Goal: Task Accomplishment & Management: Manage account settings

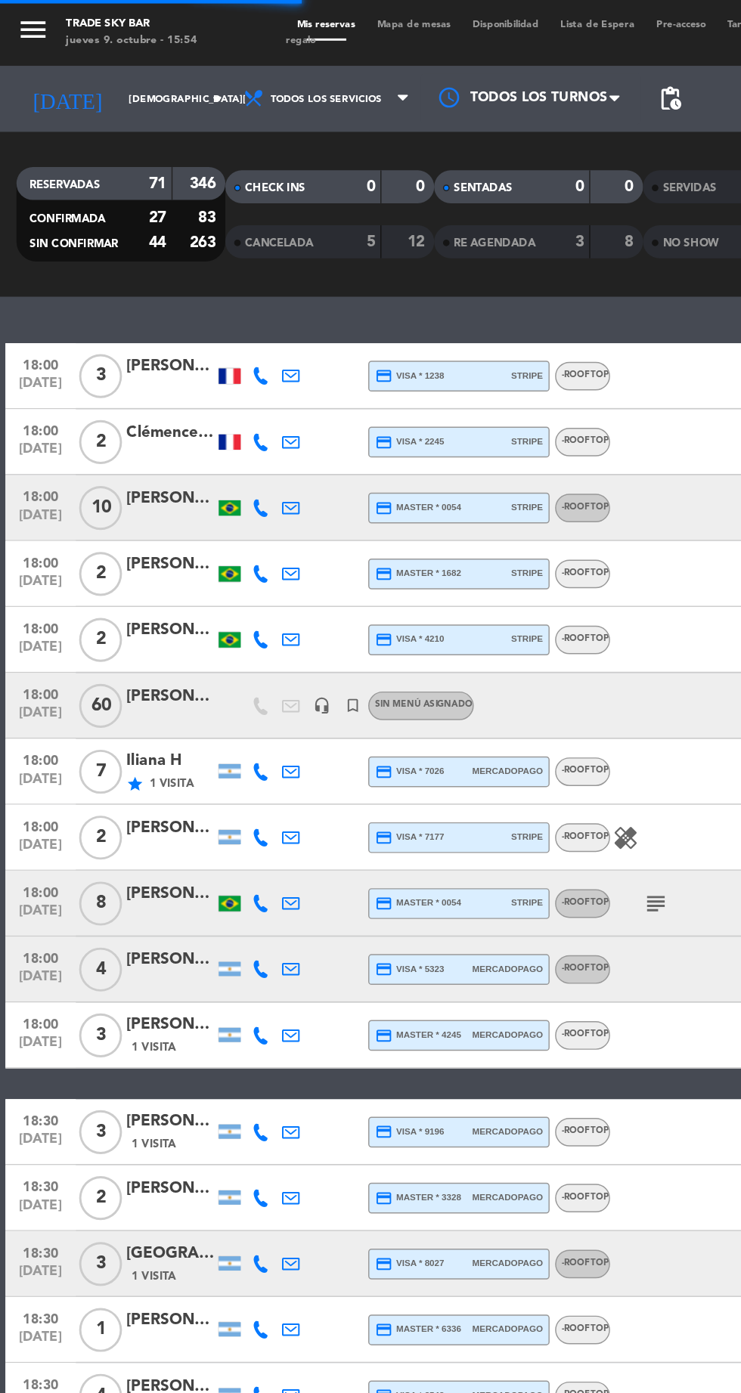
click at [450, 617] on icon "subject" at bounding box center [451, 621] width 18 height 18
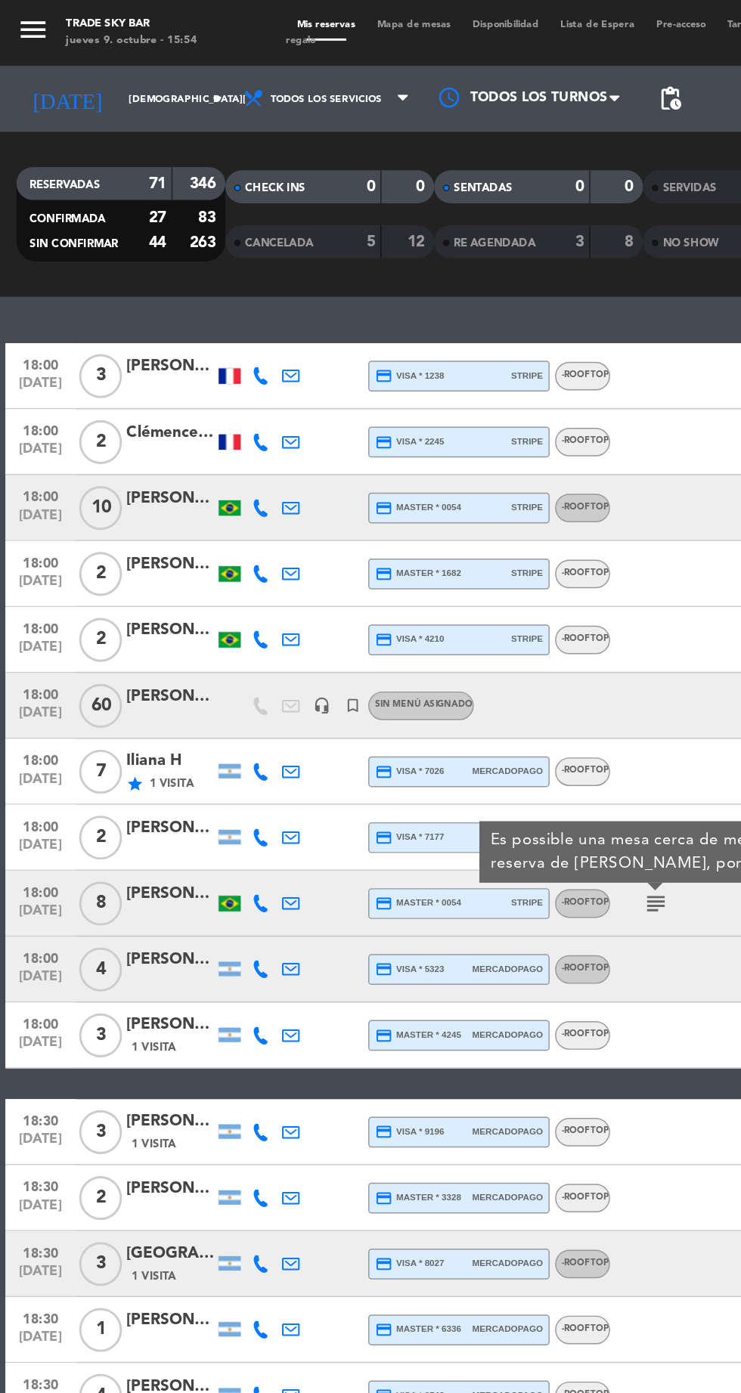
click at [98, 533] on icon "star" at bounding box center [93, 539] width 12 height 12
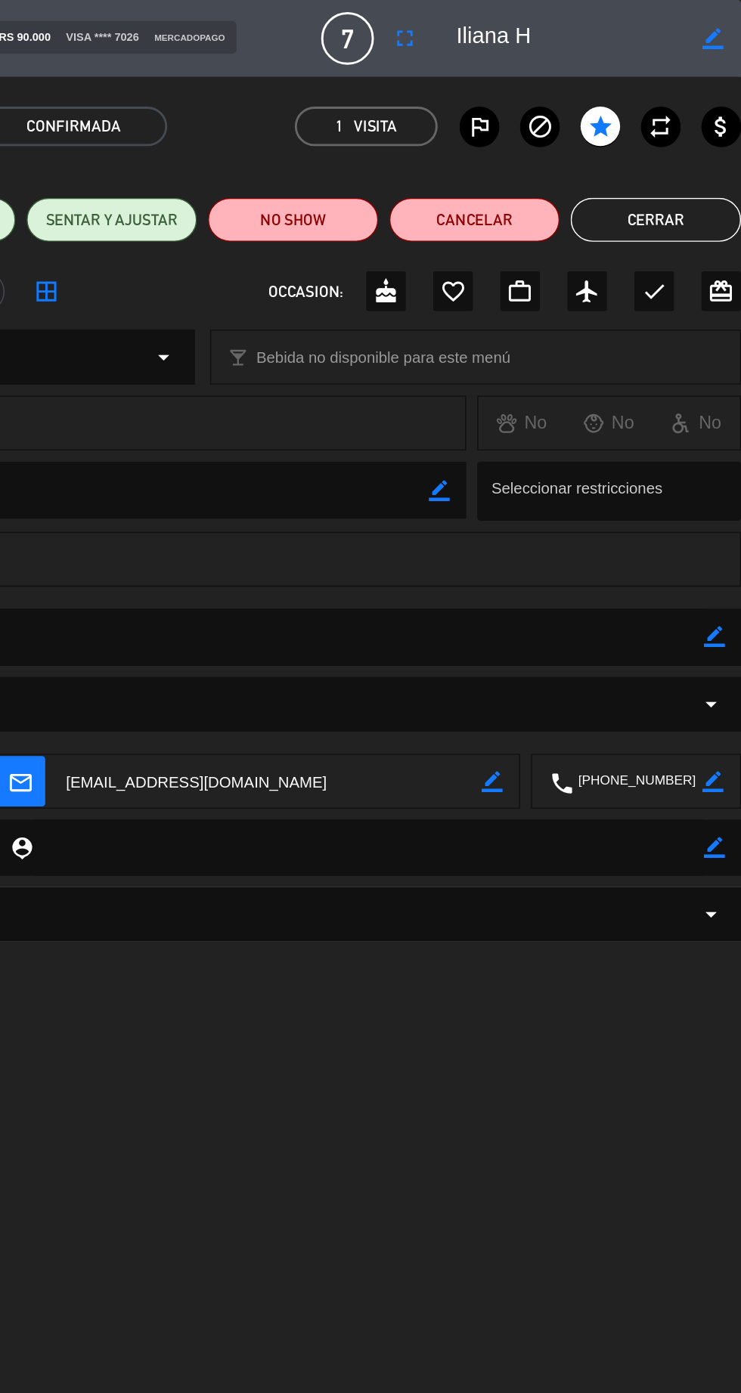
click at [673, 139] on button "Cerrar" at bounding box center [682, 151] width 117 height 30
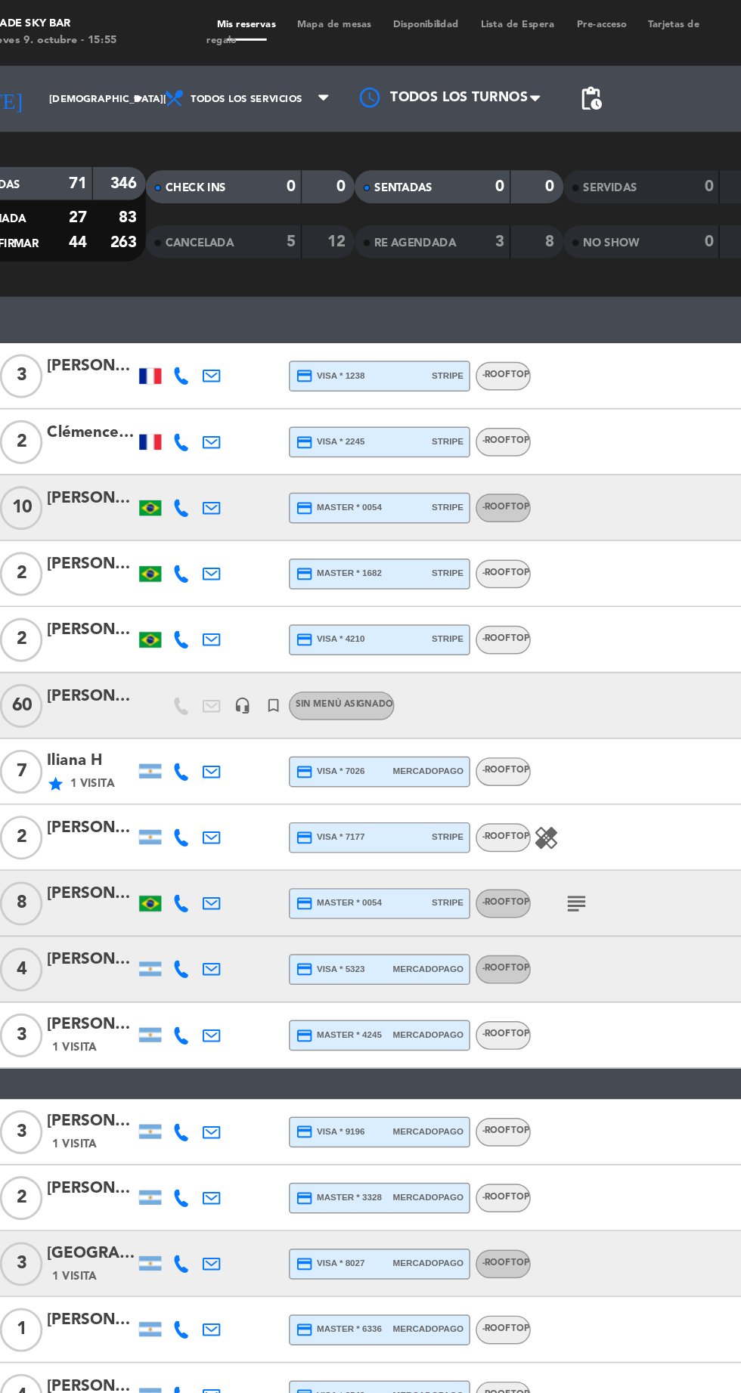
click at [431, 579] on icon "healing" at bounding box center [430, 576] width 18 height 18
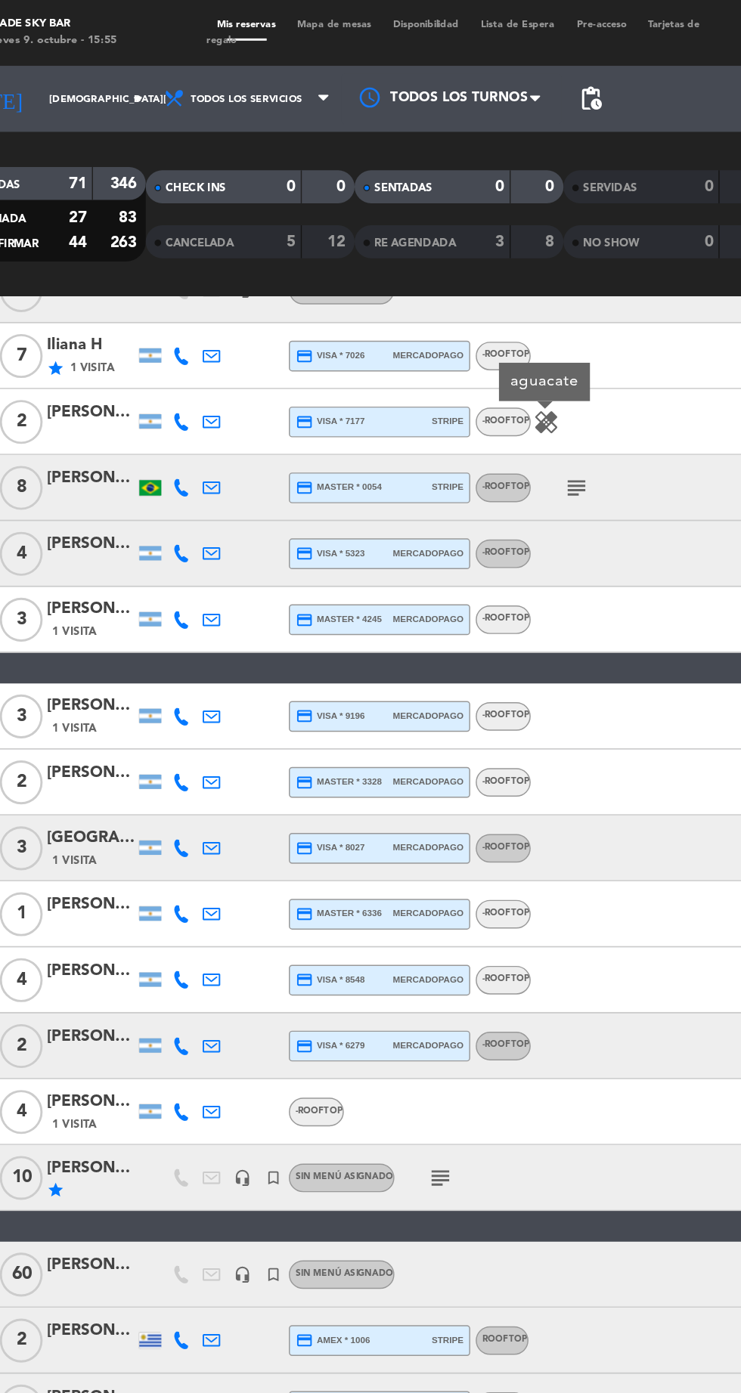
scroll to position [283, 0]
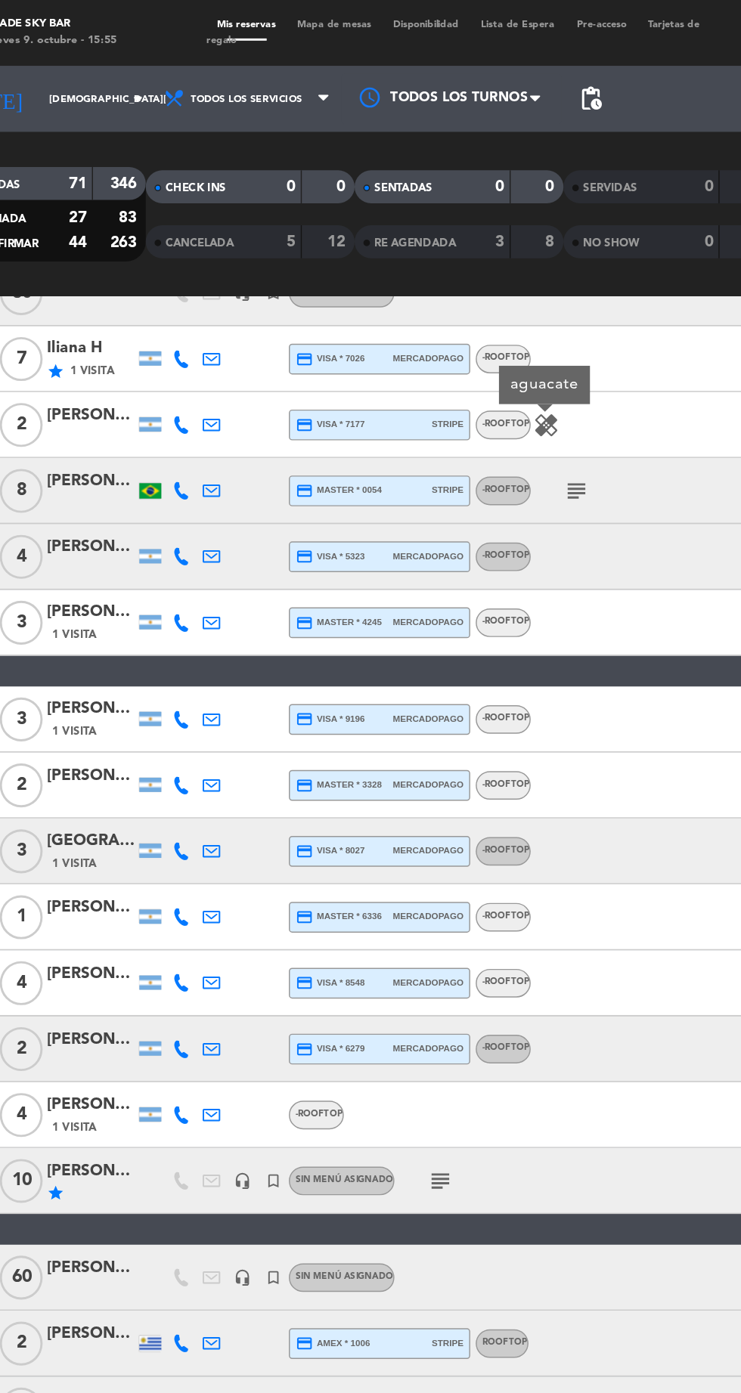
click at [458, 691] on div at bounding box center [482, 676] width 127 height 45
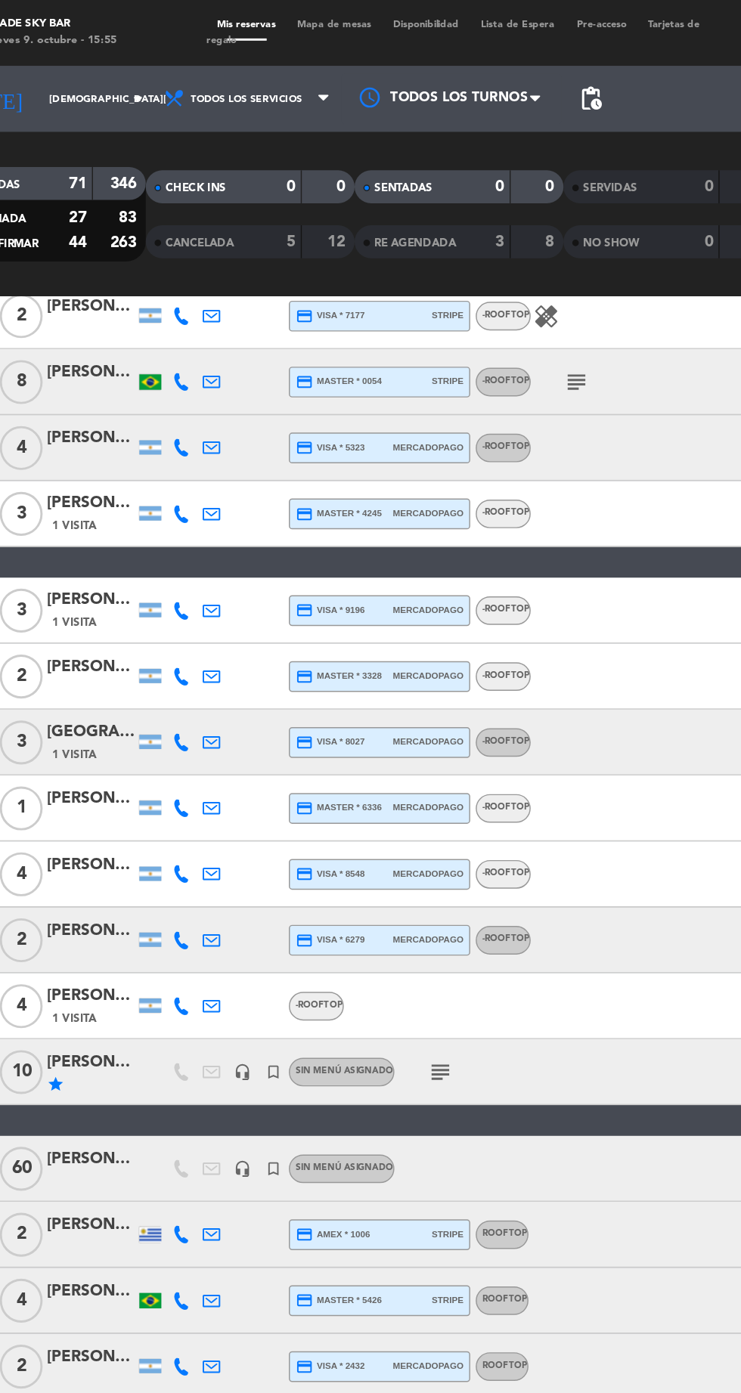
scroll to position [357, 0]
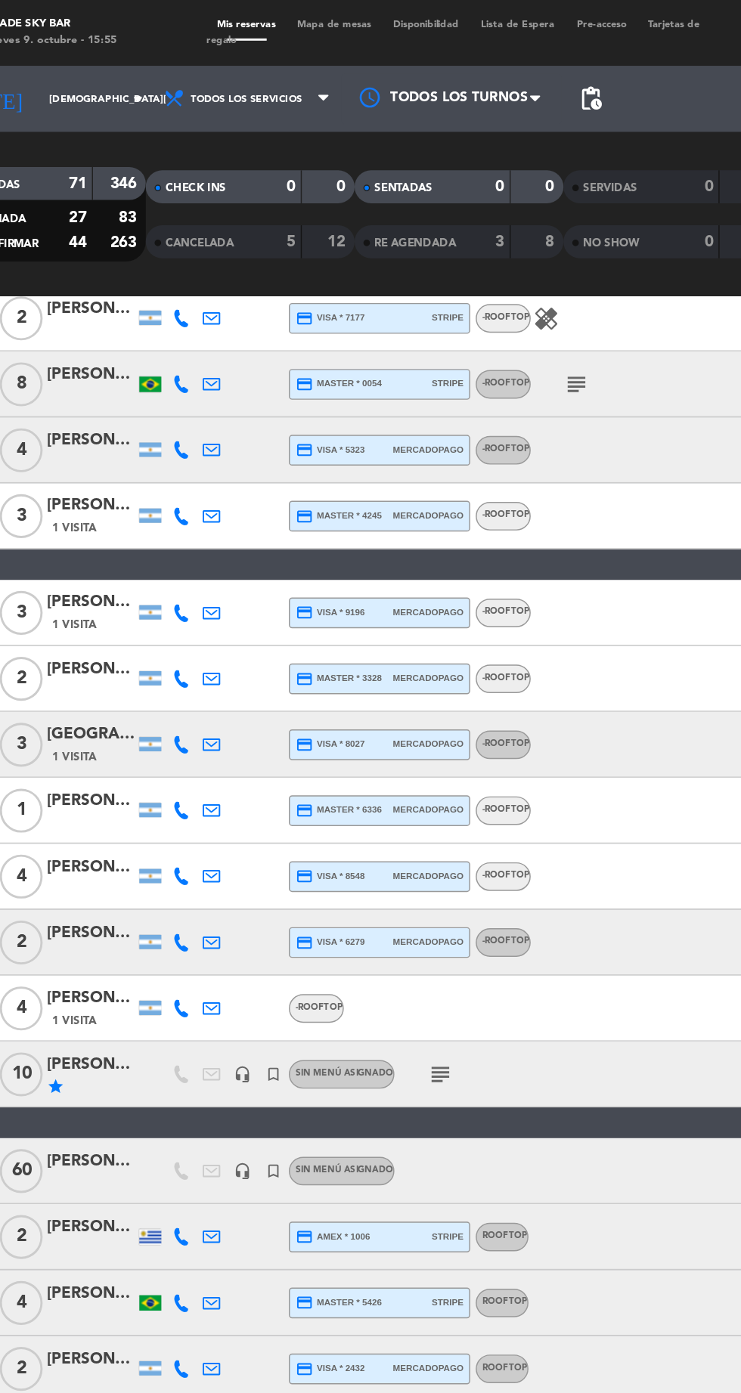
click at [360, 747] on icon "subject" at bounding box center [357, 739] width 18 height 18
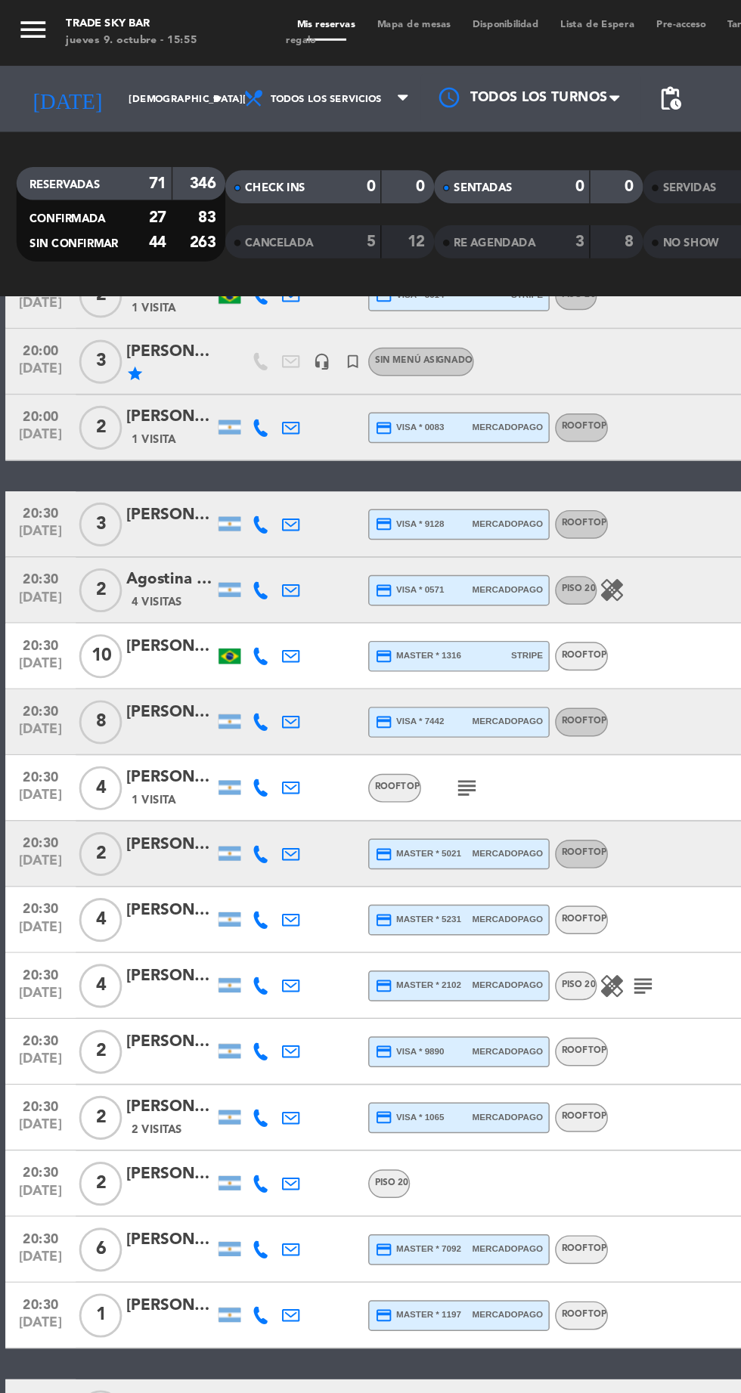
scroll to position [1368, 0]
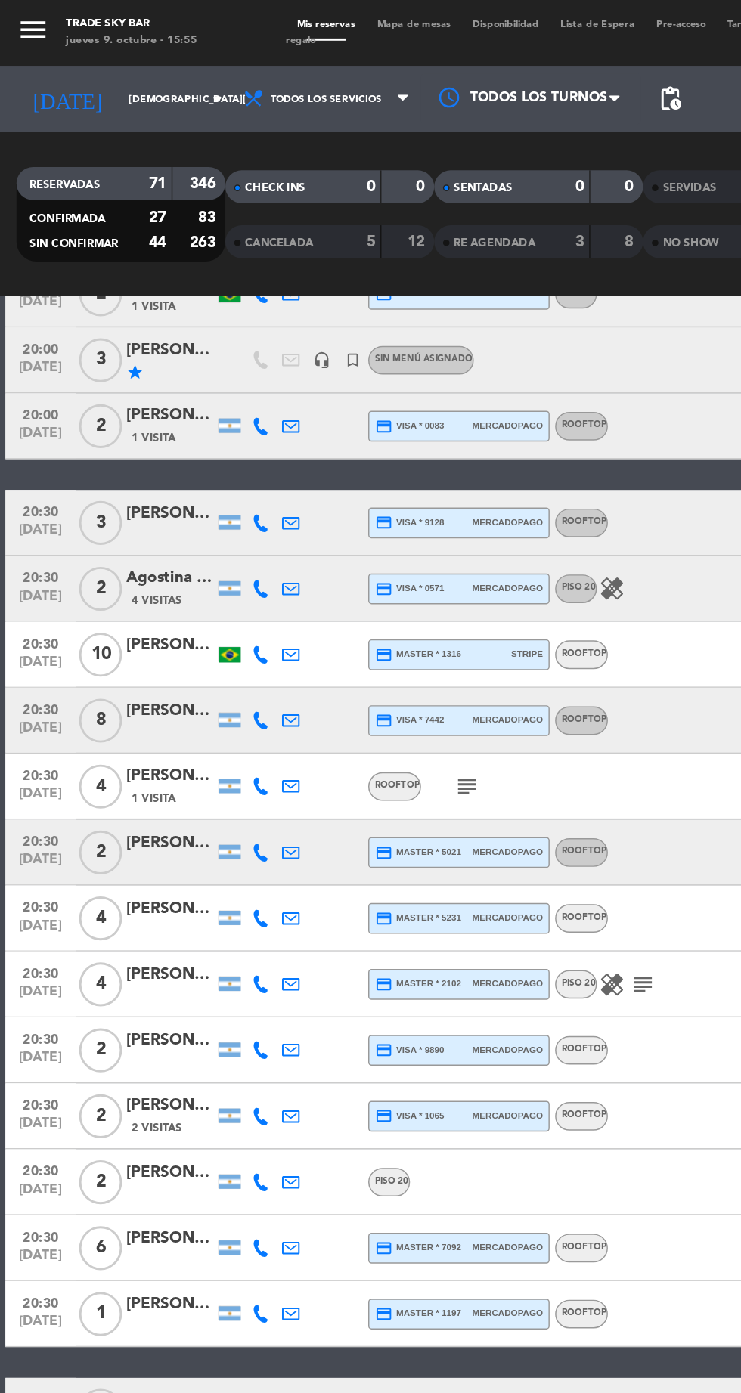
click at [446, 676] on icon "subject" at bounding box center [442, 677] width 18 height 18
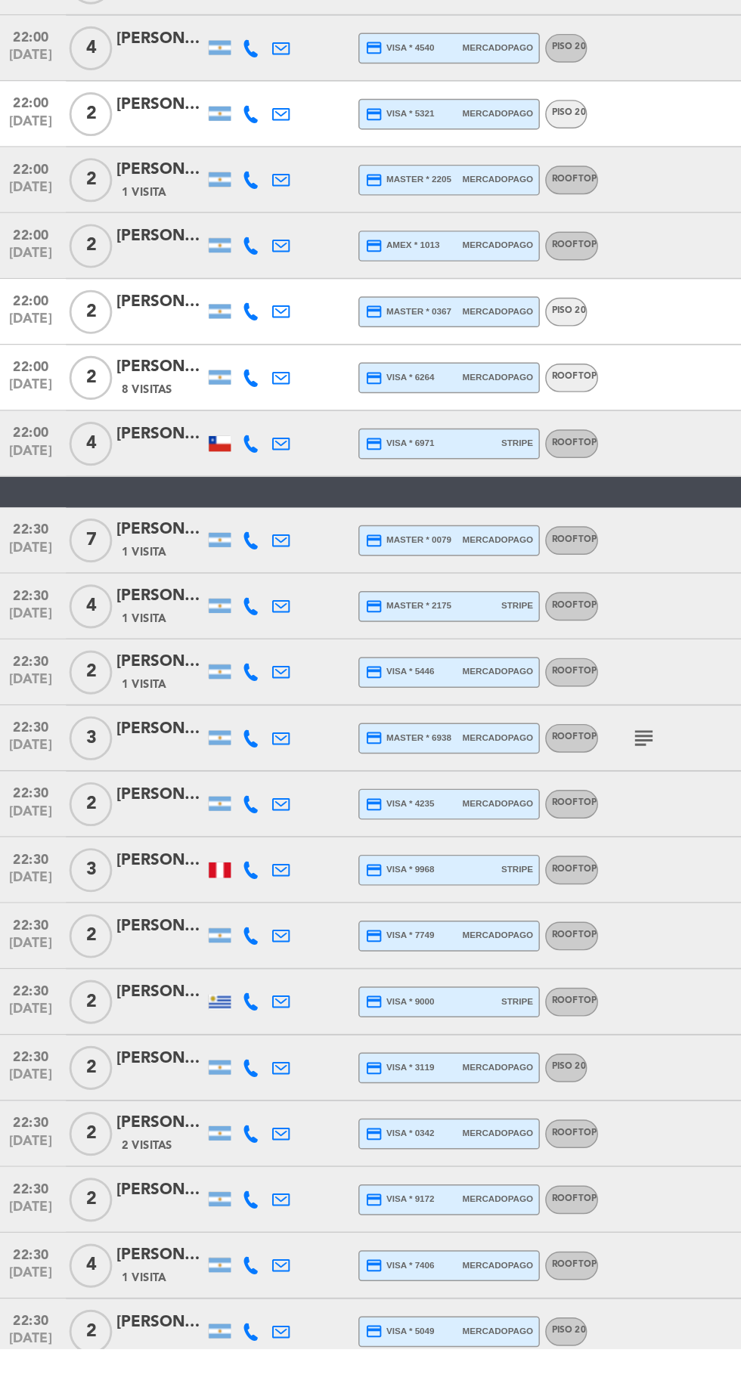
scroll to position [2111, 0]
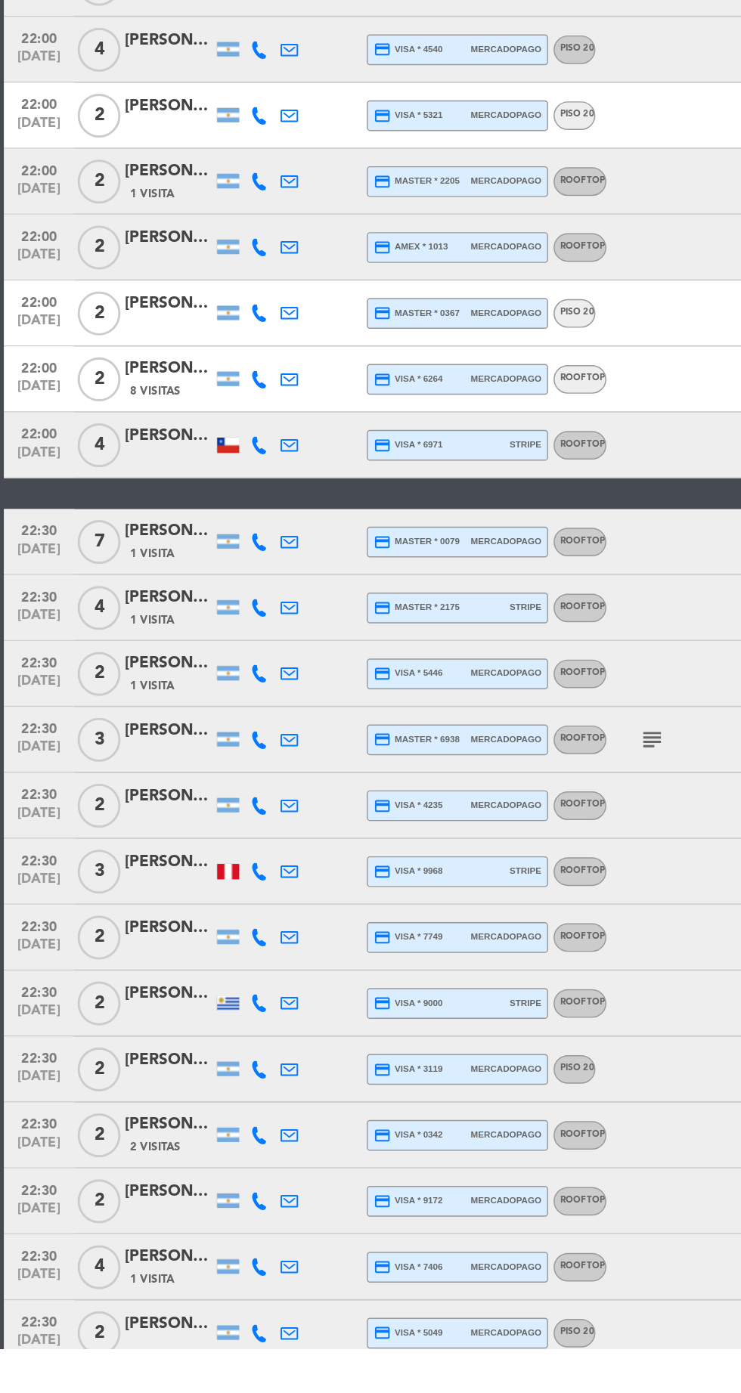
click at [449, 980] on icon "subject" at bounding box center [450, 974] width 18 height 18
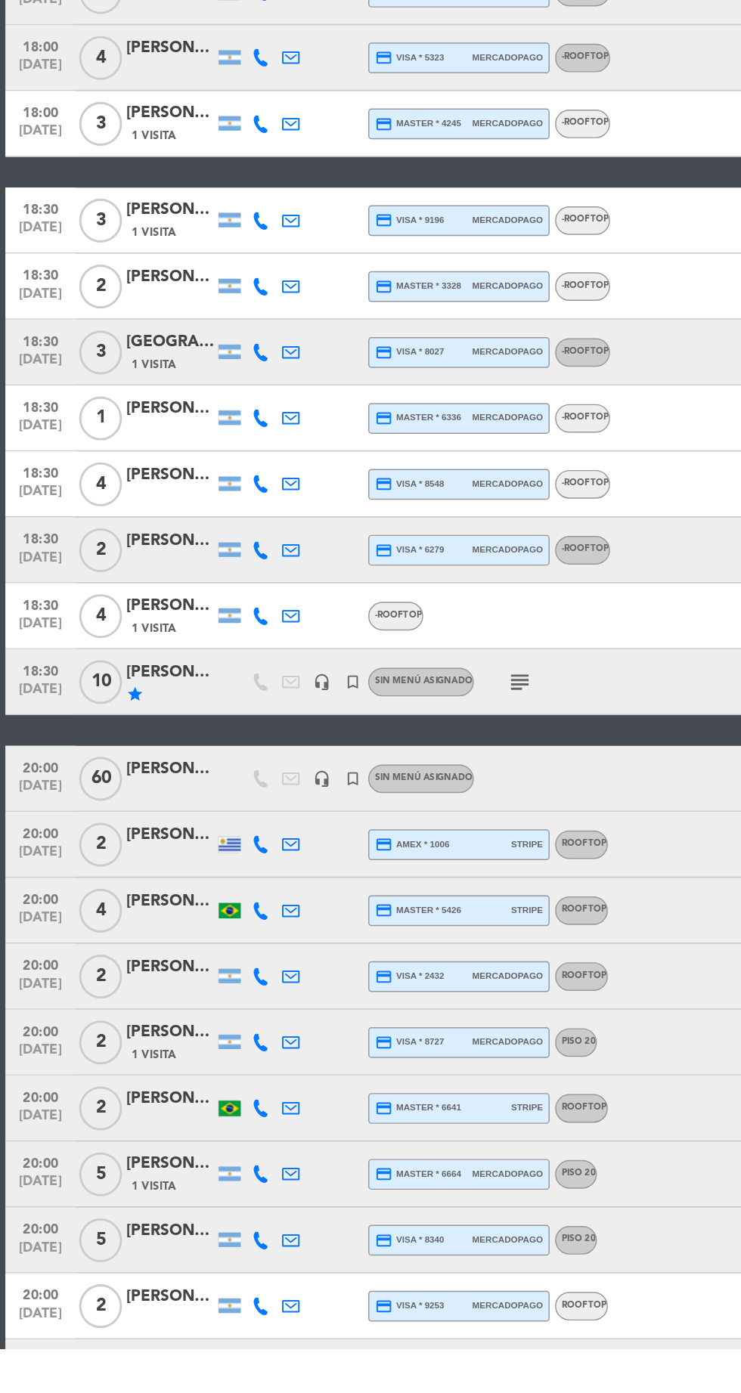
scroll to position [0, 0]
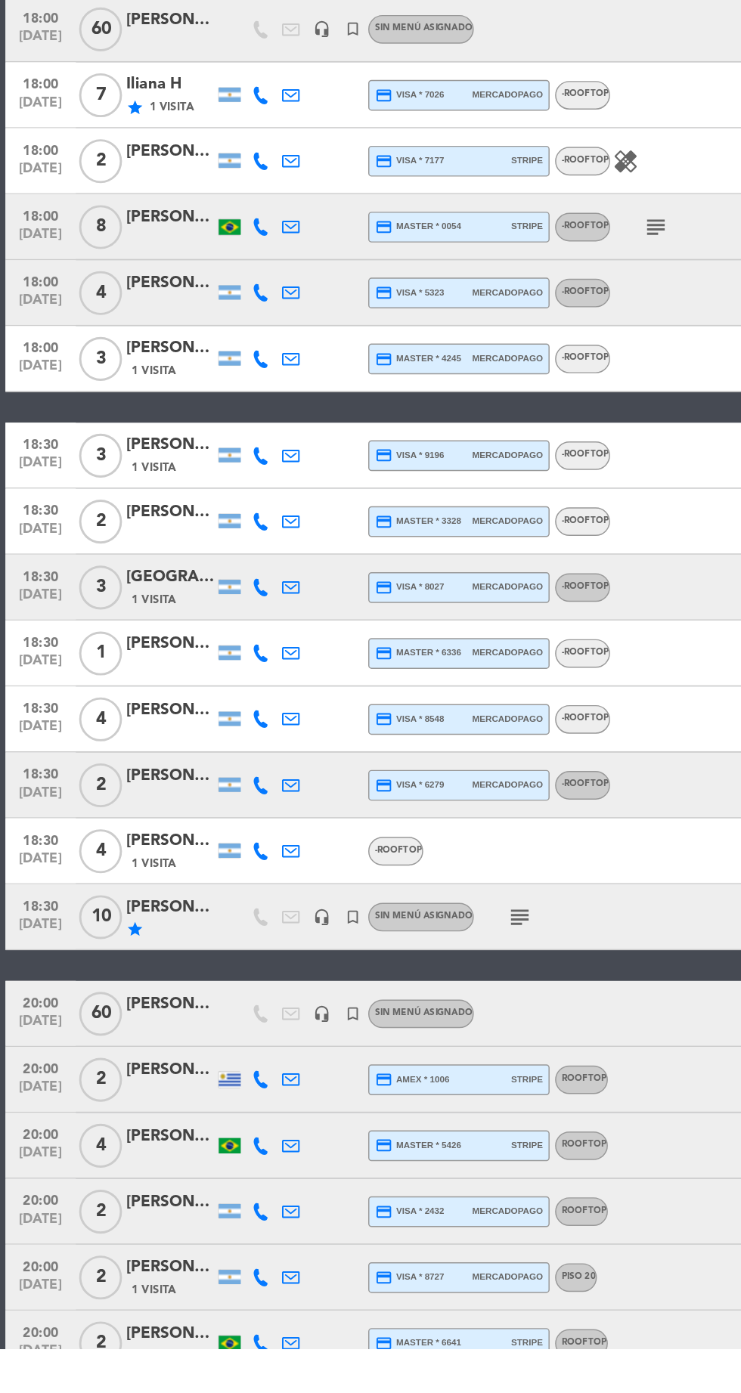
click at [487, 1063] on div "18:30 [DATE] 4 Roy de Malta Campos 1 Visita -ROOFTOP CONFIRMADA 317 cancel" at bounding box center [370, 1050] width 733 height 45
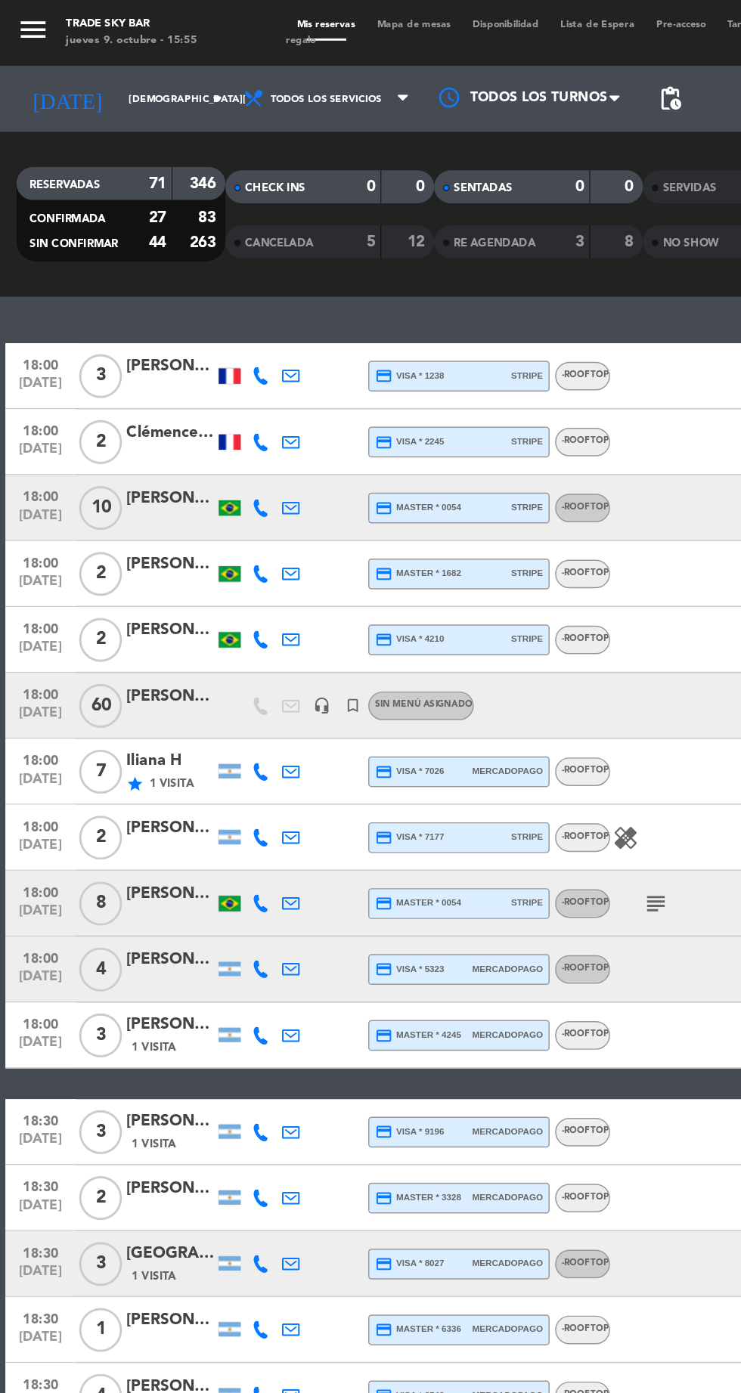
click at [155, 439] on div at bounding box center [157, 440] width 15 height 11
click at [467, 534] on div at bounding box center [482, 530] width 127 height 45
click at [104, 337] on div "[PERSON_NAME]" at bounding box center [117, 342] width 60 height 17
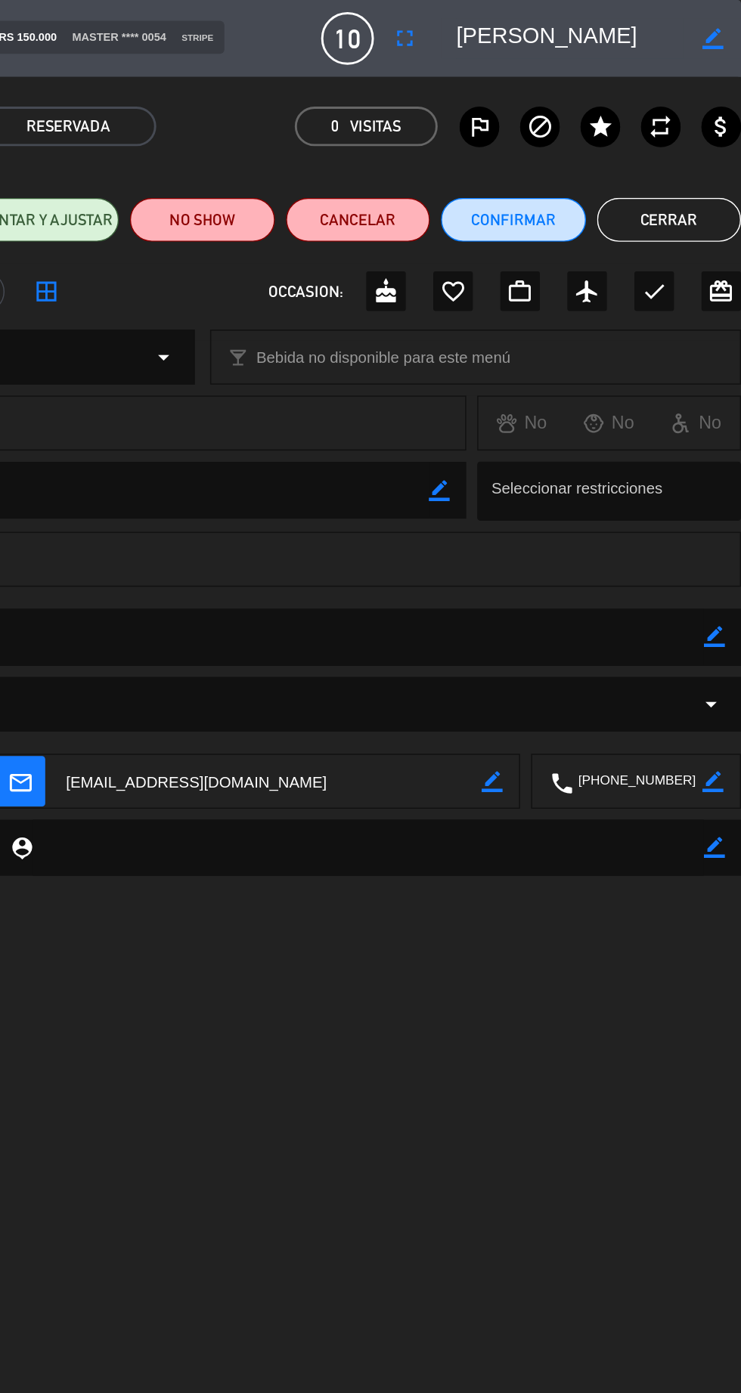
click at [707, 160] on button "Cerrar" at bounding box center [691, 151] width 99 height 30
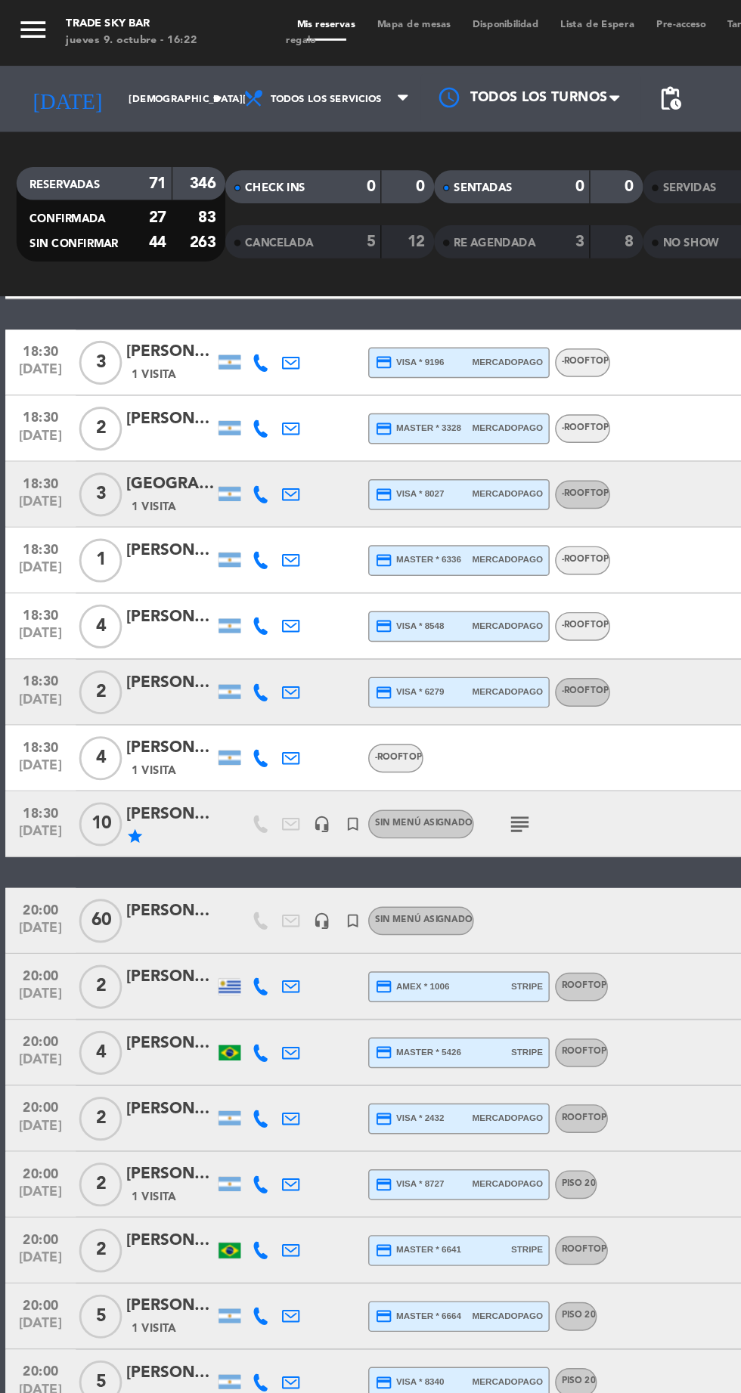
scroll to position [540, 0]
